Goal: Transaction & Acquisition: Book appointment/travel/reservation

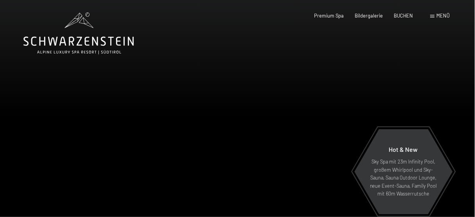
click at [437, 18] on span "Menü" at bounding box center [443, 15] width 13 height 6
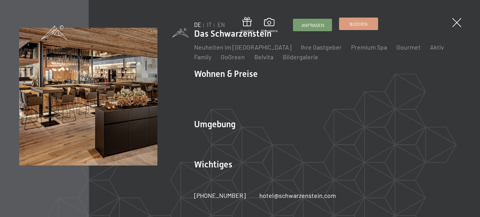
click at [356, 24] on span "Buchen" at bounding box center [359, 24] width 18 height 7
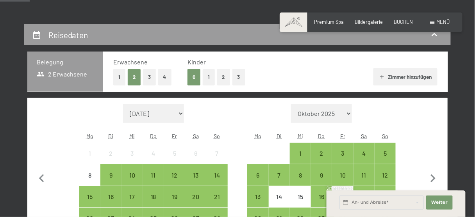
scroll to position [156, 0]
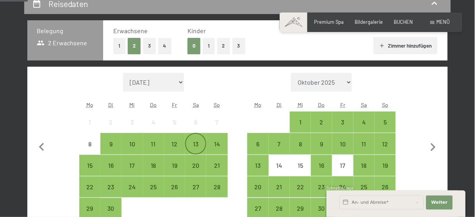
click at [198, 143] on div "13" at bounding box center [196, 151] width 20 height 20
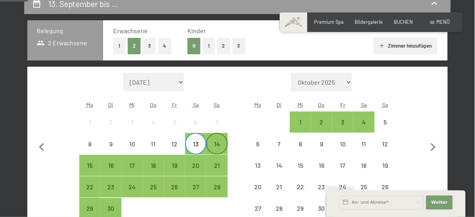
click at [219, 141] on div "14" at bounding box center [217, 151] width 20 height 20
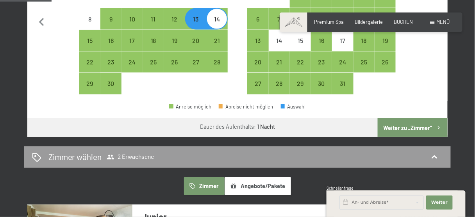
click at [404, 122] on button "Weiter zu „Zimmer“" at bounding box center [413, 127] width 70 height 19
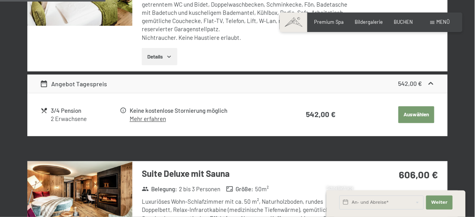
scroll to position [430, 0]
